Goal: Transaction & Acquisition: Subscribe to service/newsletter

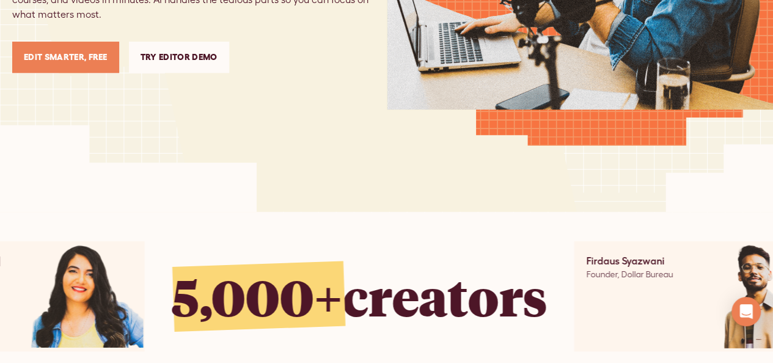
scroll to position [344, 0]
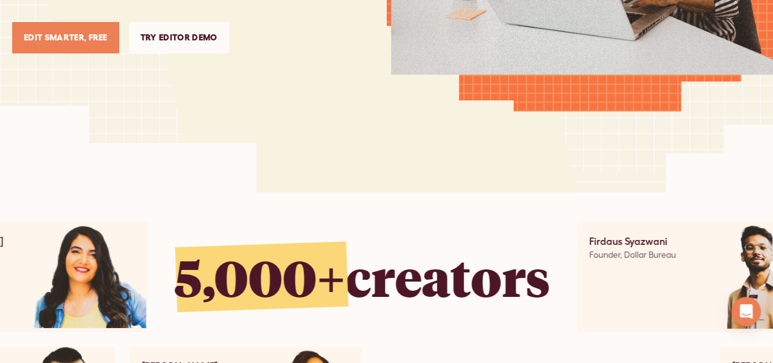
click at [106, 34] on link "Edit Smarter, Free" at bounding box center [65, 37] width 107 height 31
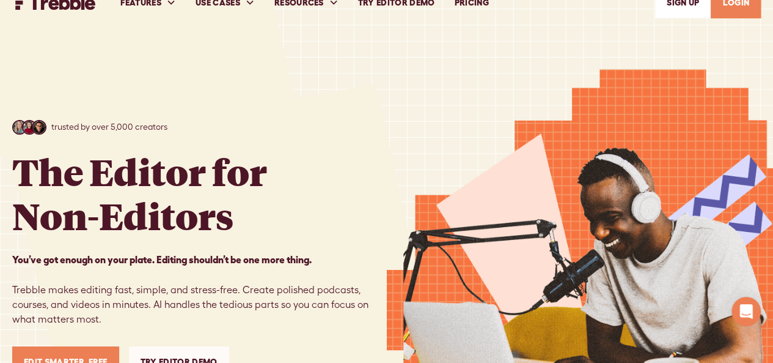
scroll to position [0, 0]
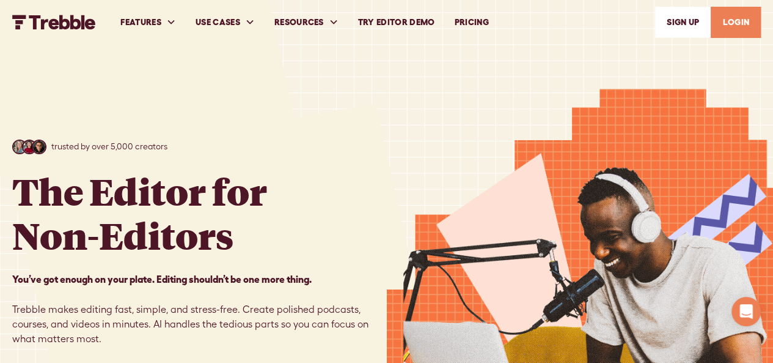
click at [736, 19] on link "LOGIN" at bounding box center [736, 22] width 50 height 31
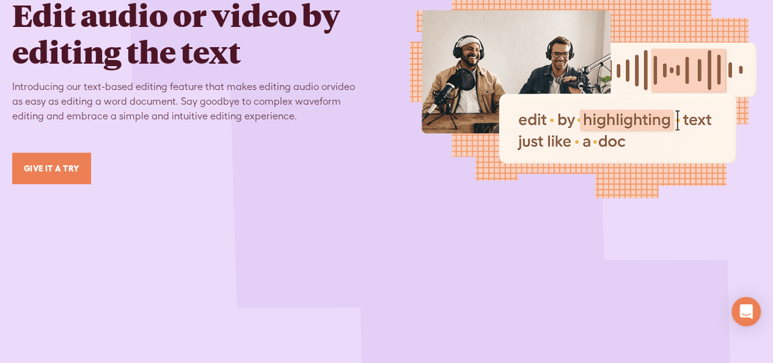
scroll to position [891, 0]
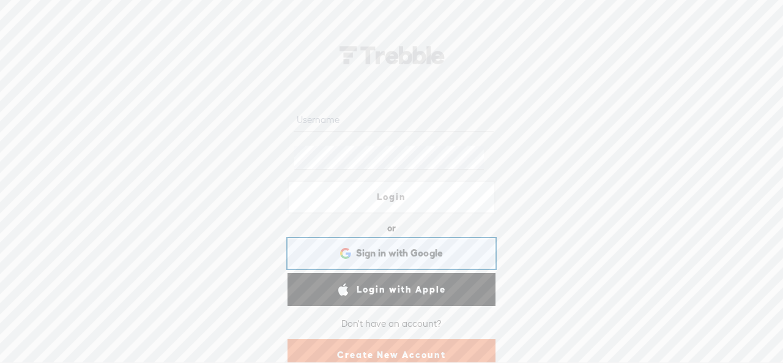
click at [440, 256] on div "Sign in with Google Sign in with Google. Opens in new tab" at bounding box center [391, 253] width 191 height 28
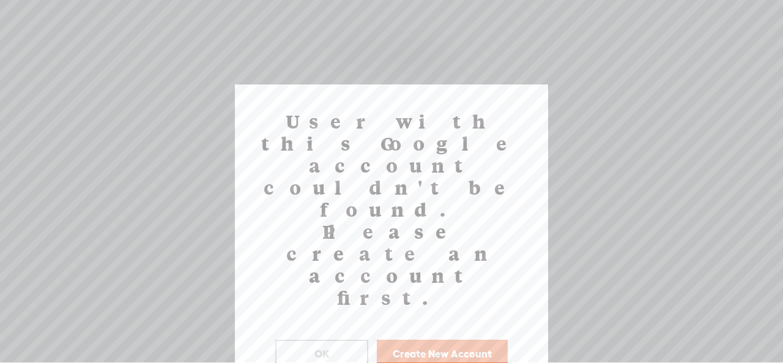
click at [416, 339] on button "Create New Account" at bounding box center [442, 353] width 131 height 28
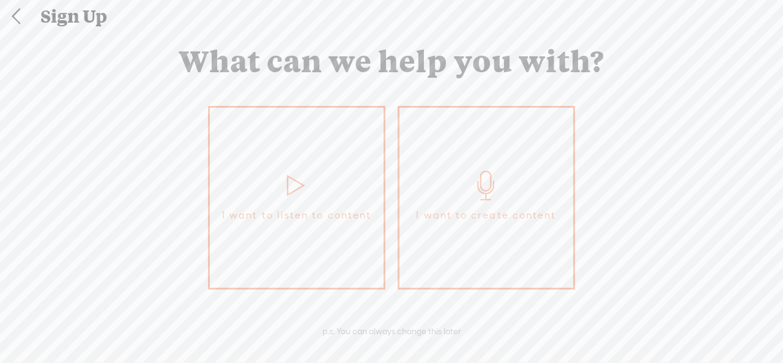
scroll to position [70, 0]
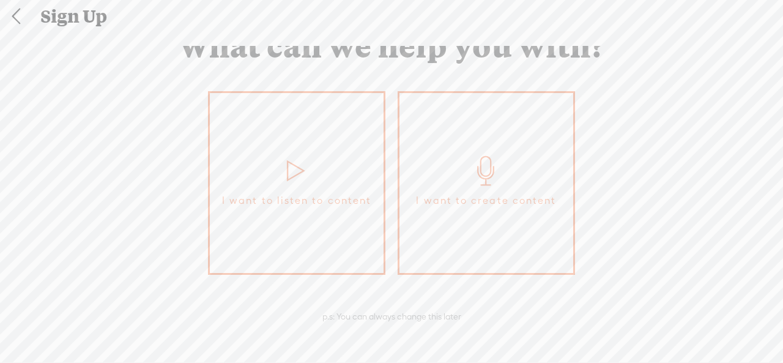
click at [517, 207] on span "I want to create content" at bounding box center [486, 200] width 140 height 18
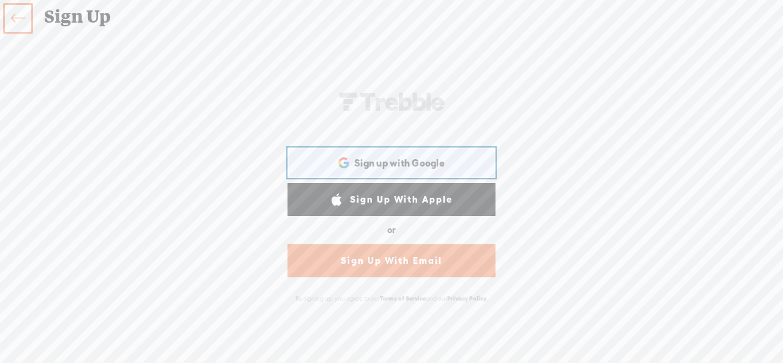
click at [438, 163] on span "Sign up with Google" at bounding box center [399, 163] width 90 height 13
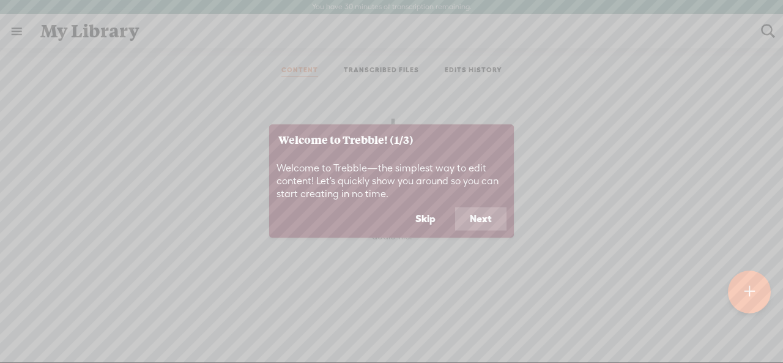
click at [412, 224] on button "Skip" at bounding box center [425, 218] width 50 height 23
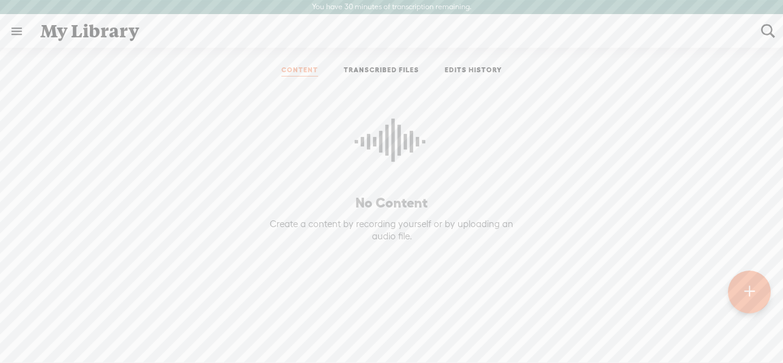
click at [381, 67] on link "TRANSCRIBED FILES" at bounding box center [381, 70] width 75 height 11
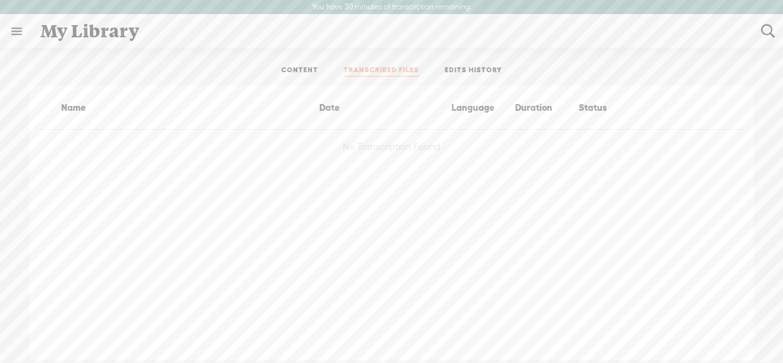
click at [458, 65] on ul "CONTENT TRANSCRIBED FILES EDITS HISTORY" at bounding box center [391, 70] width 324 height 29
click at [469, 70] on link "EDITS HISTORY" at bounding box center [472, 70] width 57 height 11
click at [311, 72] on link "CONTENT" at bounding box center [299, 70] width 37 height 11
